Goal: Task Accomplishment & Management: Use online tool/utility

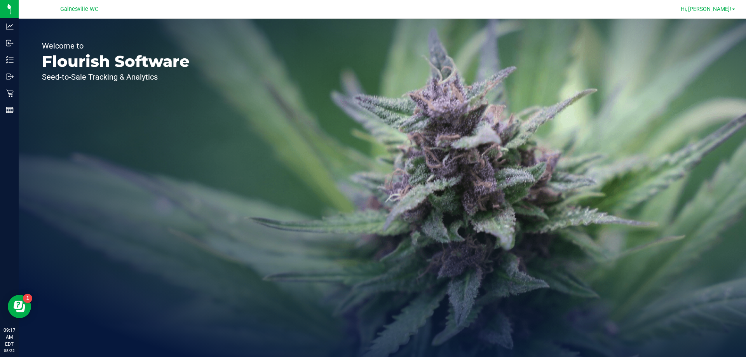
click at [719, 8] on span "Hi, [PERSON_NAME]!" at bounding box center [706, 9] width 51 height 6
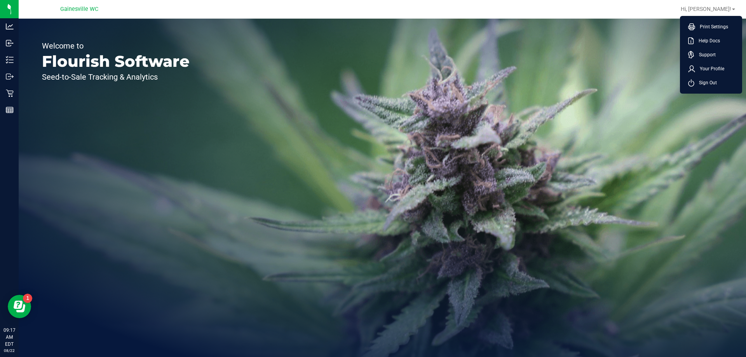
click at [431, 73] on div "Welcome to Flourish Software Seed-to-Sale Tracking & Analytics" at bounding box center [383, 188] width 728 height 339
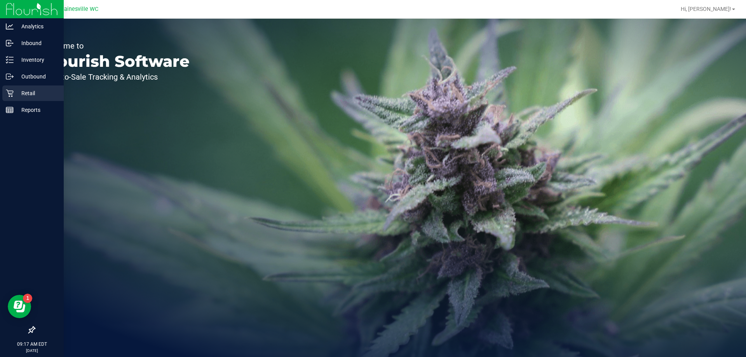
click at [7, 94] on icon at bounding box center [10, 93] width 8 height 8
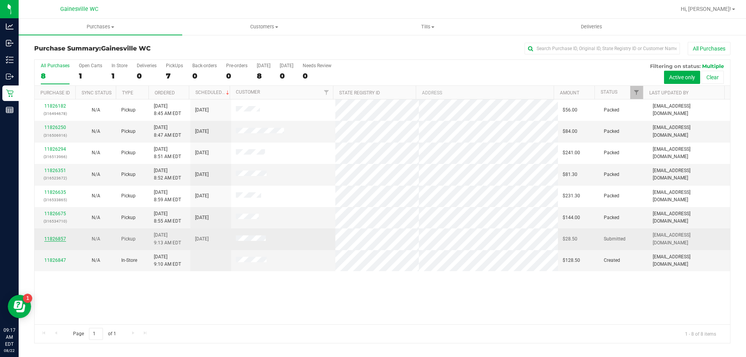
click at [58, 239] on link "11826857" at bounding box center [55, 238] width 22 height 5
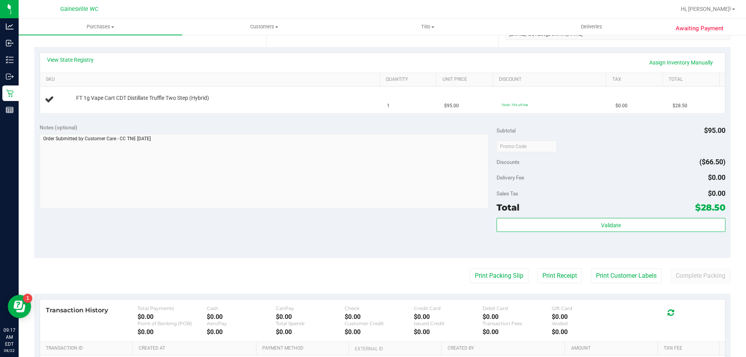
scroll to position [260, 0]
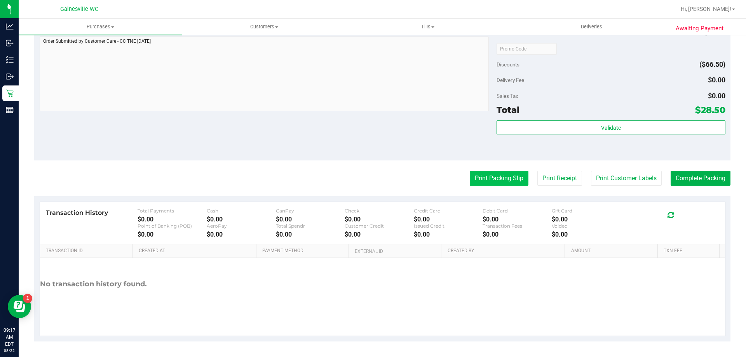
click at [499, 183] on button "Print Packing Slip" at bounding box center [499, 178] width 59 height 15
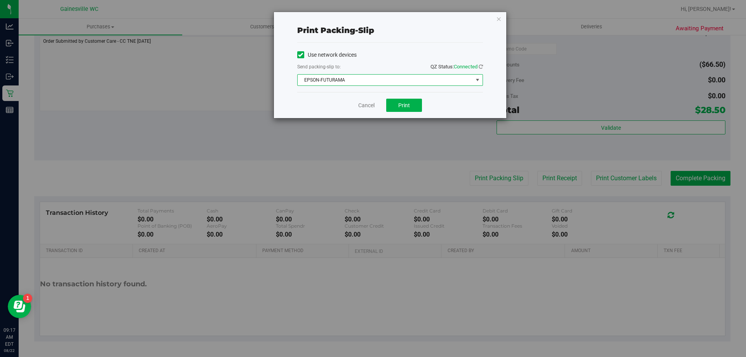
click at [399, 82] on span "EPSON-FUTURAMA" at bounding box center [385, 80] width 175 height 11
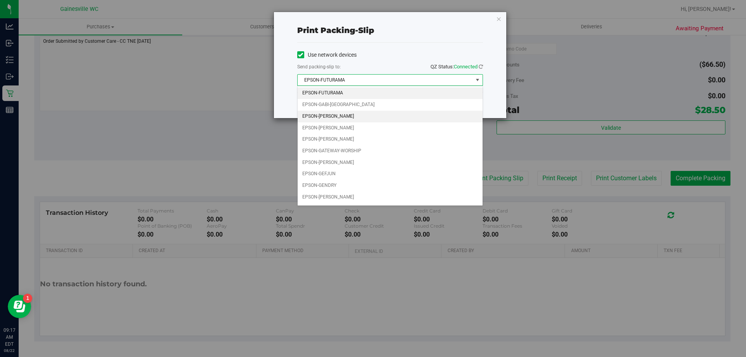
click at [359, 115] on li "EPSON-[PERSON_NAME]" at bounding box center [390, 117] width 185 height 12
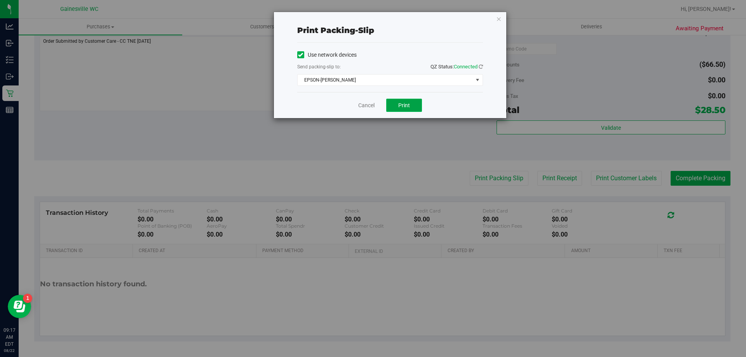
click at [406, 103] on span "Print" at bounding box center [404, 105] width 12 height 6
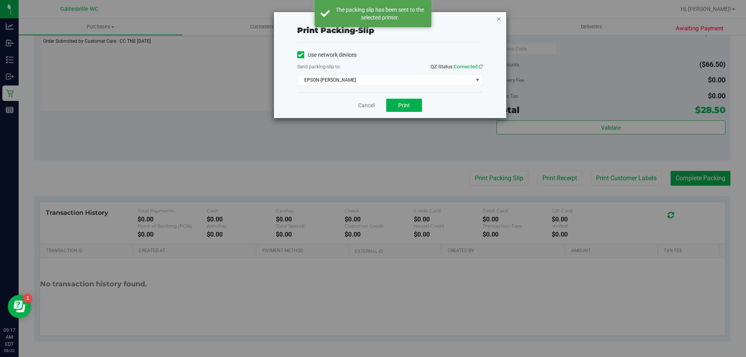
click at [500, 18] on icon "button" at bounding box center [498, 18] width 5 height 9
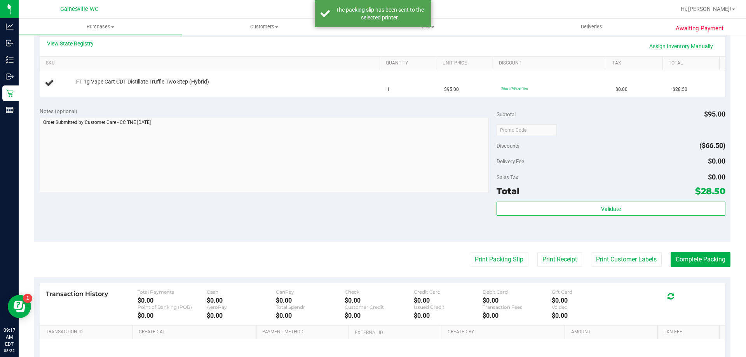
scroll to position [66, 0]
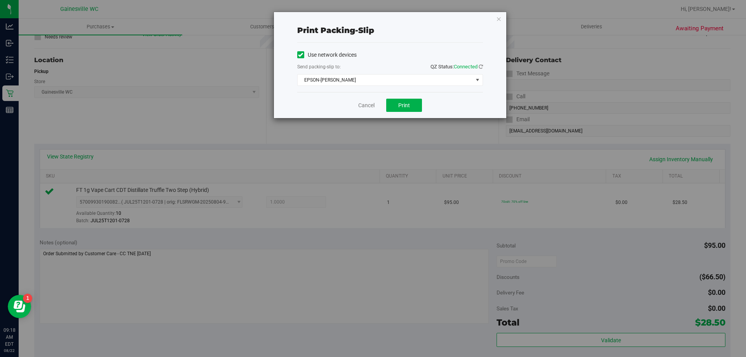
click at [502, 19] on div "Print packing-slip Use network devices Send packing-slip to: QZ Status: Connect…" at bounding box center [390, 65] width 232 height 106
click at [499, 19] on icon "button" at bounding box center [498, 18] width 5 height 9
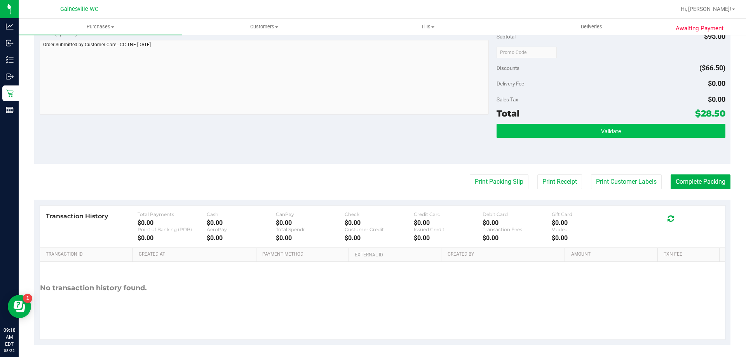
scroll to position [278, 0]
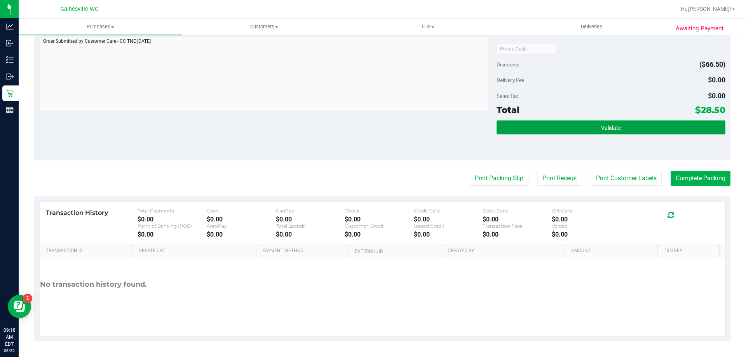
click at [578, 126] on button "Validate" at bounding box center [611, 127] width 229 height 14
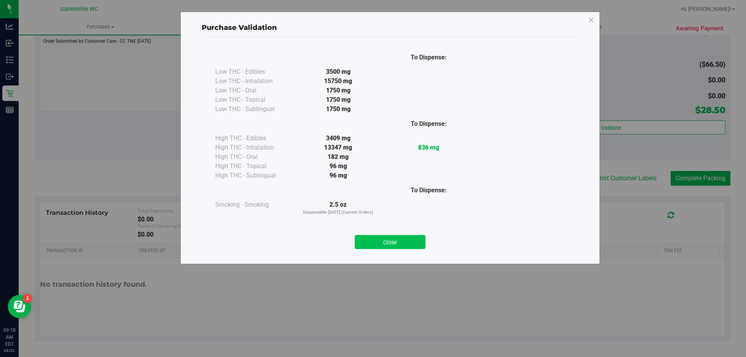
click at [403, 244] on button "Close" at bounding box center [390, 242] width 71 height 14
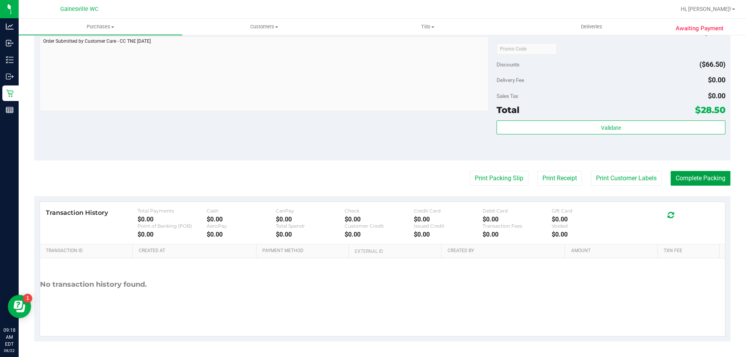
click at [683, 177] on button "Complete Packing" at bounding box center [701, 178] width 60 height 15
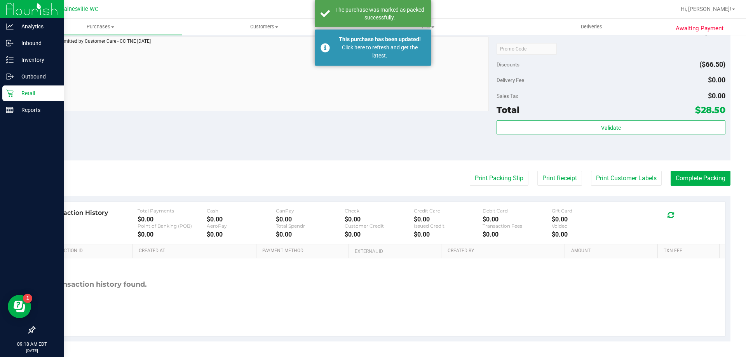
click at [4, 93] on div "Retail" at bounding box center [32, 94] width 61 height 16
